Goal: Contribute content: Add original content to the website for others to see

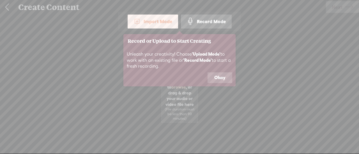
click at [208, 75] on button "Okay" at bounding box center [219, 78] width 25 height 11
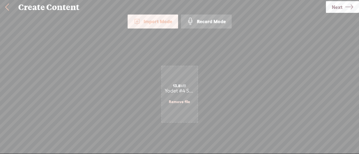
click at [179, 100] on link "Remove file" at bounding box center [179, 101] width 21 height 5
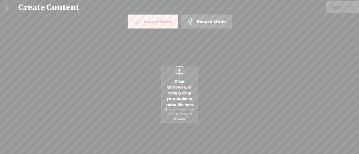
click at [158, 24] on div "Import Mode" at bounding box center [152, 22] width 50 height 14
click at [158, 17] on div "Import Mode" at bounding box center [152, 22] width 50 height 14
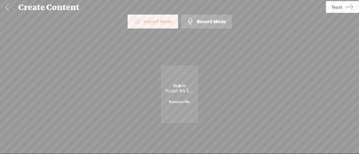
click at [337, 5] on span "Next" at bounding box center [336, 7] width 11 height 14
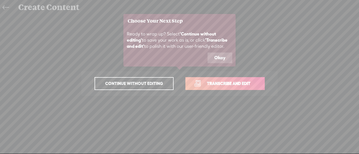
click at [217, 86] on span "Transcribe and edit" at bounding box center [228, 83] width 55 height 6
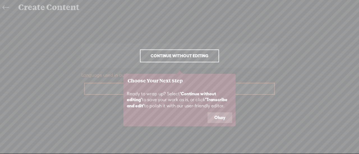
click at [216, 115] on button "Okay" at bounding box center [219, 118] width 25 height 11
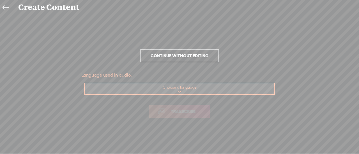
click at [185, 89] on select "Choose a language Afrikaans Albanian Amharic Arabic, Gulf Arabic, Modern Standa…" at bounding box center [180, 88] width 190 height 11
select select "de-DE"
click at [85, 83] on select "Choose a language Afrikaans Albanian Amharic Arabic, Gulf Arabic, Modern Standa…" at bounding box center [180, 88] width 190 height 11
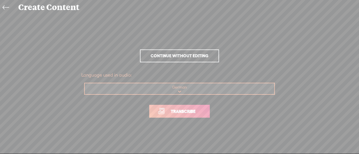
click at [162, 113] on link "Transcribe" at bounding box center [179, 111] width 61 height 13
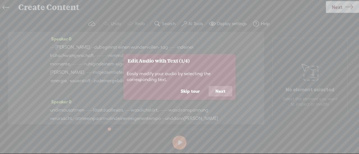
click at [76, 48] on icon at bounding box center [179, 77] width 359 height 154
click at [221, 90] on button "Next" at bounding box center [220, 91] width 24 height 11
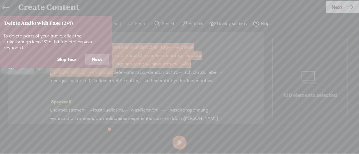
click at [95, 54] on button "Next" at bounding box center [97, 59] width 24 height 11
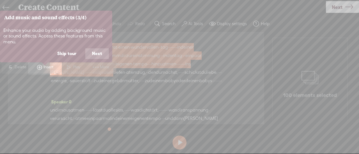
click at [95, 54] on button "Next" at bounding box center [97, 53] width 24 height 11
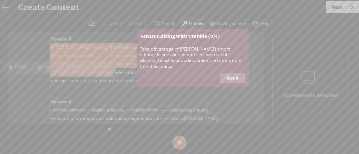
click at [228, 73] on button "Got it" at bounding box center [232, 78] width 25 height 11
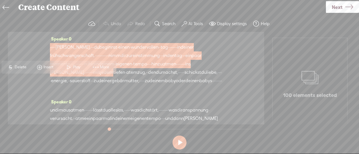
click at [77, 48] on span "[PERSON_NAME]," at bounding box center [72, 47] width 35 height 8
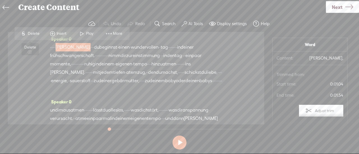
click at [33, 32] on span "Delete" at bounding box center [34, 34] width 13 height 6
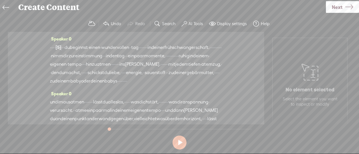
click at [191, 23] on label "AI Tools" at bounding box center [195, 24] width 15 height 6
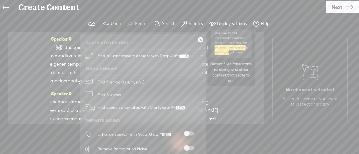
click at [128, 56] on span "Find all unnecessary content with DeepCut™" at bounding box center [142, 56] width 95 height 13
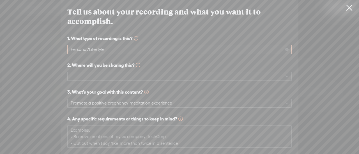
click at [103, 47] on span "Personal/Lifestyle" at bounding box center [179, 49] width 217 height 8
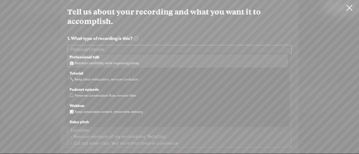
scroll to position [109, 0]
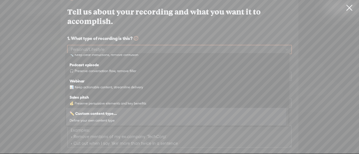
click at [125, 119] on div "✏️ Custom content type... Define your own content type" at bounding box center [176, 116] width 215 height 15
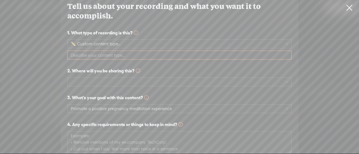
click at [123, 53] on input "text" at bounding box center [179, 55] width 224 height 9
click at [107, 78] on span at bounding box center [179, 82] width 217 height 8
type input "Hypnosis audio"
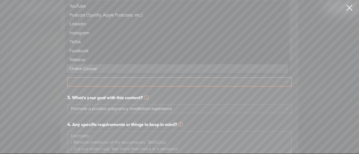
click at [105, 70] on div "Online Course" at bounding box center [176, 69] width 215 height 7
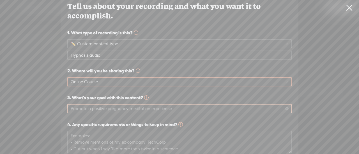
click at [89, 106] on span "Promote a positive pregnancy meditation experience" at bounding box center [179, 109] width 217 height 8
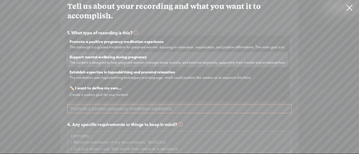
click at [107, 62] on span "The content is designed to help pregnant women manage stress, anxiety, and exte…" at bounding box center [176, 63] width 215 height 4
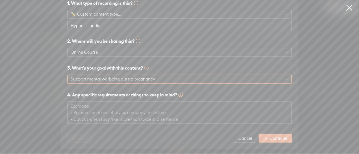
scroll to position [32, 0]
click at [117, 106] on textarea at bounding box center [179, 113] width 224 height 22
type textarea "Remove the words: [PERSON_NAME], [PERSON_NAME]"
click at [272, 136] on span "Continue" at bounding box center [278, 139] width 18 height 6
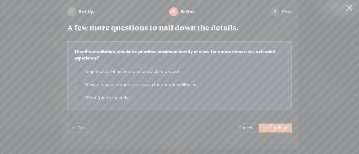
scroll to position [6, 0]
click at [78, 126] on span "Back" at bounding box center [83, 129] width 10 height 6
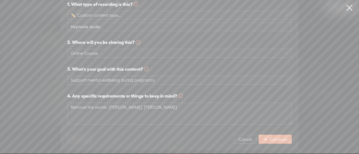
scroll to position [32, 0]
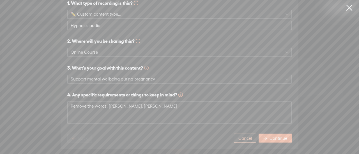
click at [245, 137] on button "Cancel" at bounding box center [245, 138] width 22 height 9
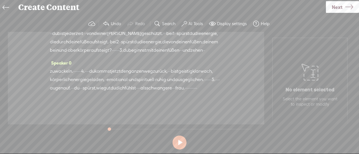
scroll to position [2162, 0]
click at [181, 142] on button at bounding box center [179, 143] width 14 height 14
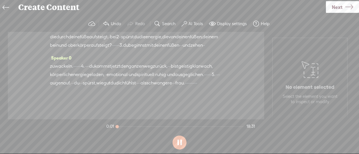
click at [181, 142] on button at bounding box center [179, 143] width 14 height 14
click at [339, 10] on span "Next" at bounding box center [336, 7] width 11 height 14
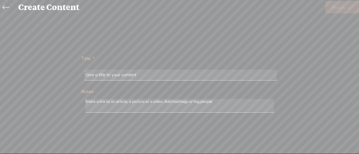
click at [206, 71] on input "text" at bounding box center [180, 75] width 192 height 11
click at [202, 75] on input "text" at bounding box center [180, 75] width 192 height 11
click at [93, 76] on input "text" at bounding box center [180, 75] width 192 height 11
type input "Schutzblase für die Frühe Schwangerschaft - Du"
click at [110, 106] on textarea at bounding box center [179, 106] width 188 height 14
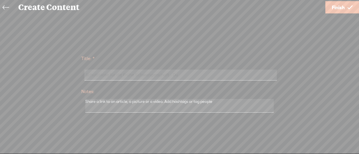
click at [345, 13] on link "Finish" at bounding box center [342, 7] width 34 height 12
click at [344, 6] on span "Finish" at bounding box center [337, 7] width 13 height 14
click at [154, 105] on div "Title: * Schutzblase für die Frühe Schwangerschaft - Du Notes: Save as a draft …" at bounding box center [179, 84] width 347 height 138
click at [112, 101] on div "Title: * Schutzblase für die Frühe Schwangerschaft - Du Notes: Save as a draft …" at bounding box center [179, 84] width 347 height 138
click at [83, 104] on div "Title: * Schutzblase für die Frühe Schwangerschaft - Du Notes: Save as a draft …" at bounding box center [179, 84] width 347 height 138
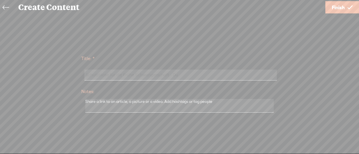
click at [0, 0] on div at bounding box center [0, 0] width 0 height 0
click at [115, 103] on div "Title: * Schutzblase für die Frühe Schwangerschaft - Du Notes: Save as a draft …" at bounding box center [179, 84] width 347 height 138
click at [0, 0] on div at bounding box center [0, 0] width 0 height 0
click at [334, 8] on span "Finish" at bounding box center [337, 7] width 13 height 14
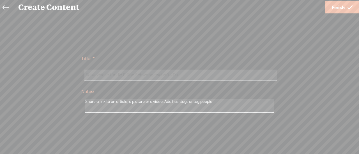
click at [334, 9] on span "Finish" at bounding box center [337, 7] width 13 height 14
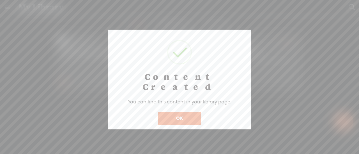
click at [176, 112] on button "OK" at bounding box center [179, 118] width 43 height 13
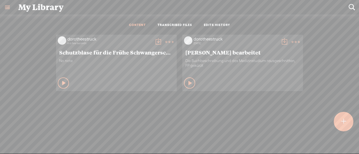
click at [154, 40] on t at bounding box center [158, 42] width 8 height 8
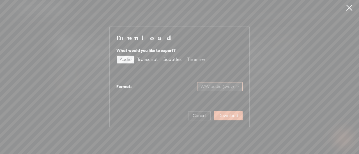
click at [239, 86] on span "WAV audio (.wav)" at bounding box center [219, 87] width 39 height 8
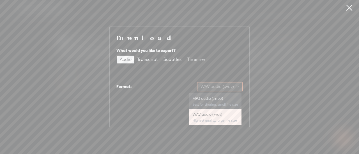
click at [212, 102] on div "MP3 audio (.mp3) Best for sharing, small file size" at bounding box center [215, 101] width 46 height 13
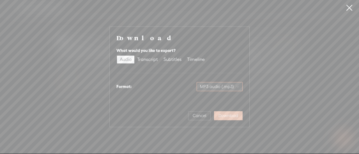
click at [229, 115] on span "Download" at bounding box center [228, 116] width 20 height 6
